Goal: Download file/media

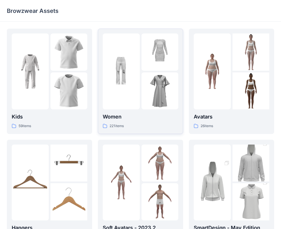
click at [149, 94] on img at bounding box center [160, 90] width 37 height 37
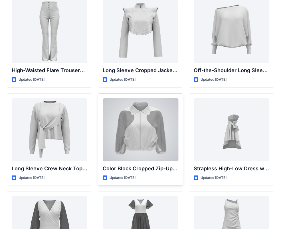
scroll to position [37, 0]
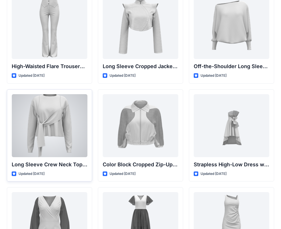
click at [63, 139] on div at bounding box center [50, 125] width 76 height 63
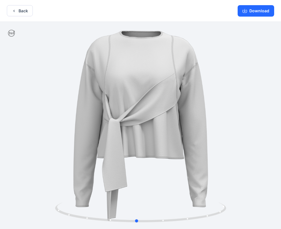
drag, startPoint x: 229, startPoint y: 126, endPoint x: 225, endPoint y: 140, distance: 14.6
click at [225, 140] on div at bounding box center [140, 126] width 281 height 208
click at [252, 9] on button "Download" at bounding box center [256, 10] width 37 height 11
